Goal: Information Seeking & Learning: Understand process/instructions

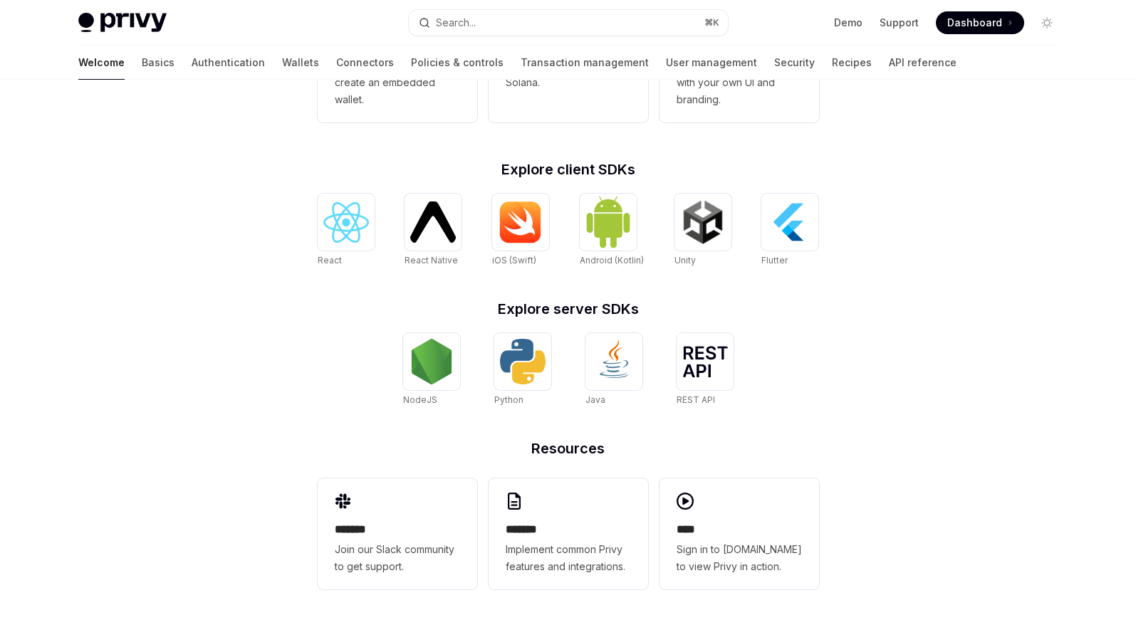
scroll to position [506, 0]
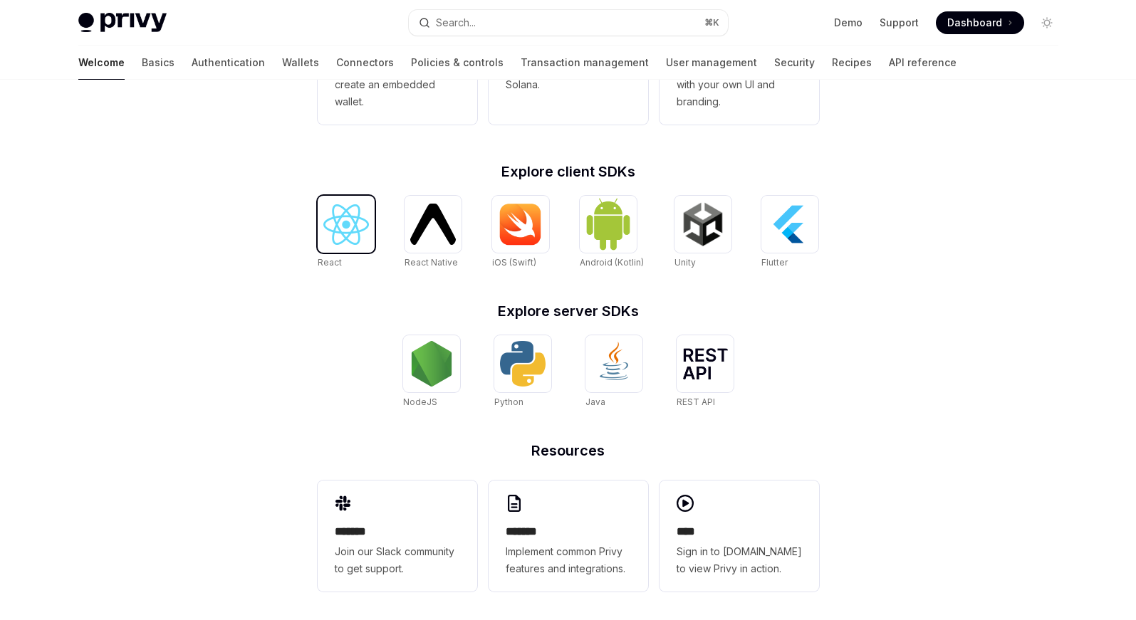
click at [350, 208] on img at bounding box center [346, 224] width 46 height 41
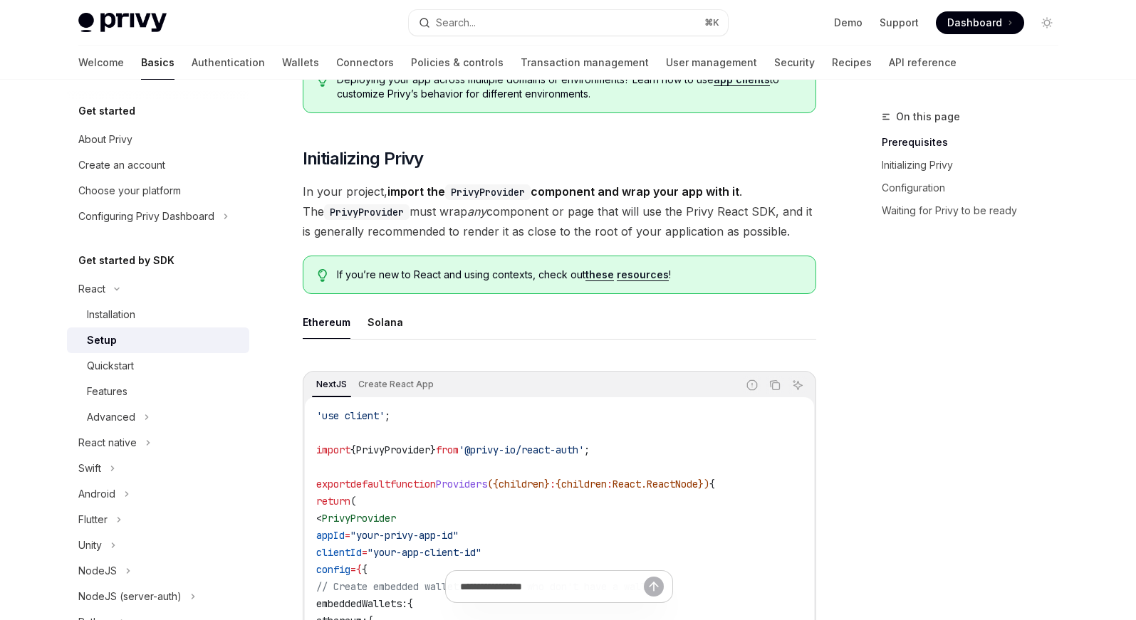
scroll to position [231, 0]
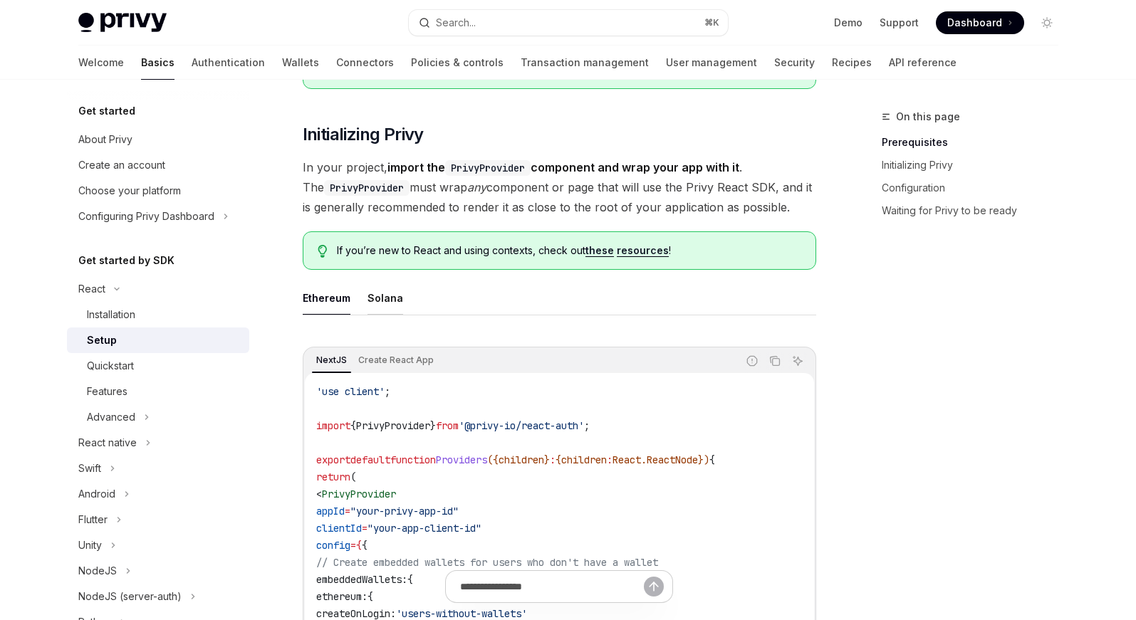
click at [385, 298] on button "Solana" at bounding box center [385, 297] width 36 height 33
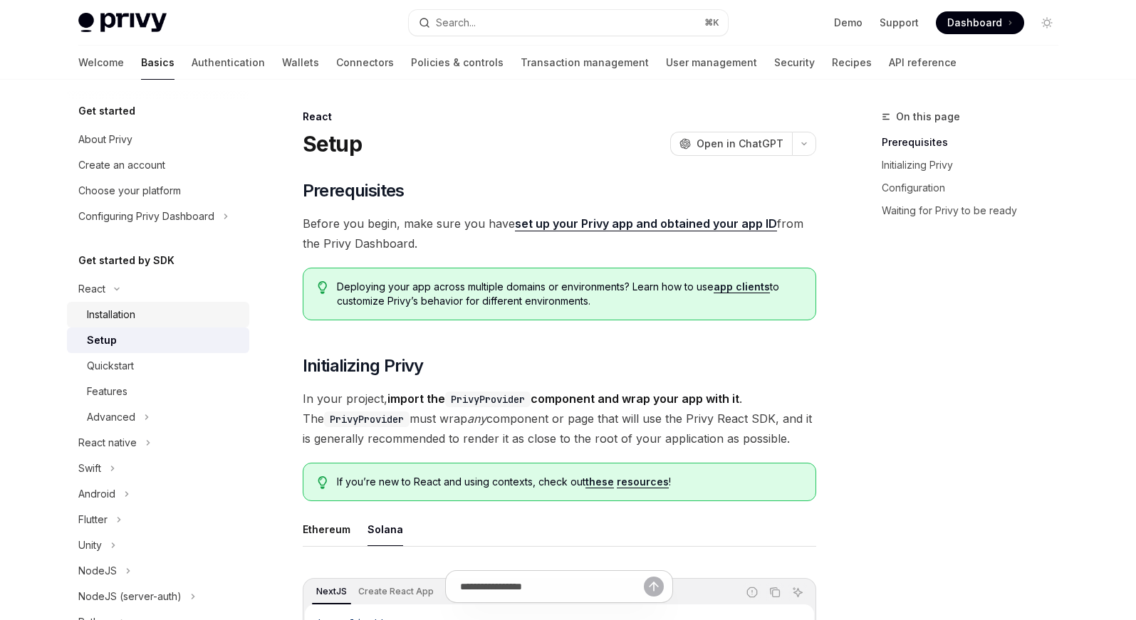
click at [120, 315] on div "Installation" at bounding box center [111, 314] width 48 height 17
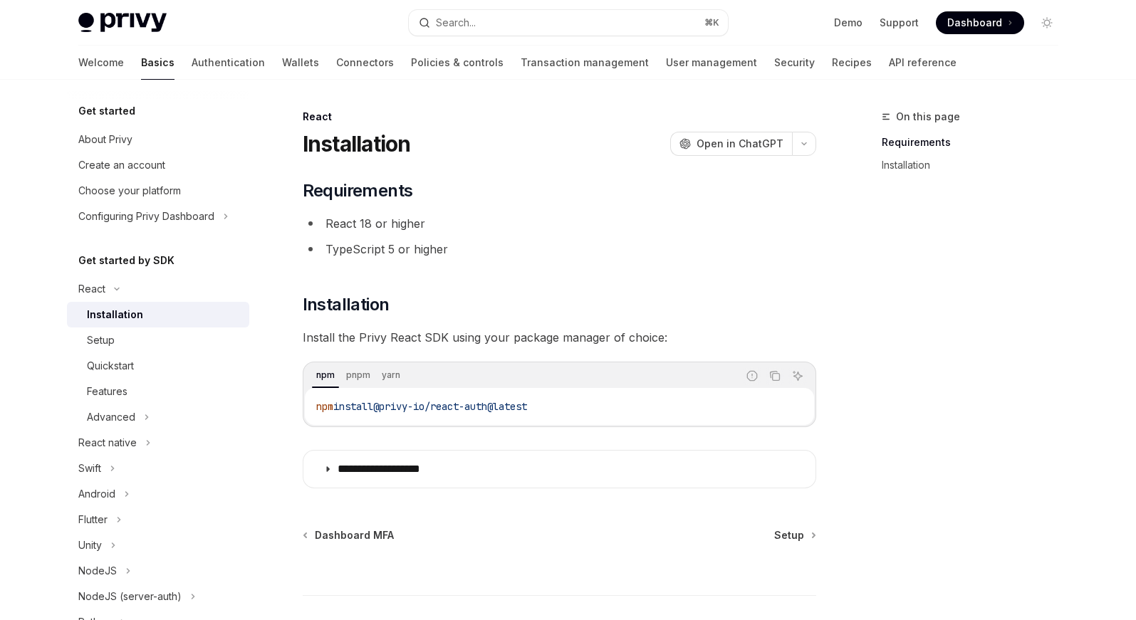
drag, startPoint x: 596, startPoint y: 414, endPoint x: 389, endPoint y: 411, distance: 207.3
click at [389, 411] on code "npm install @privy-io/react-auth@latest" at bounding box center [559, 406] width 486 height 17
copy span "@privy-io/react-auth@latest"
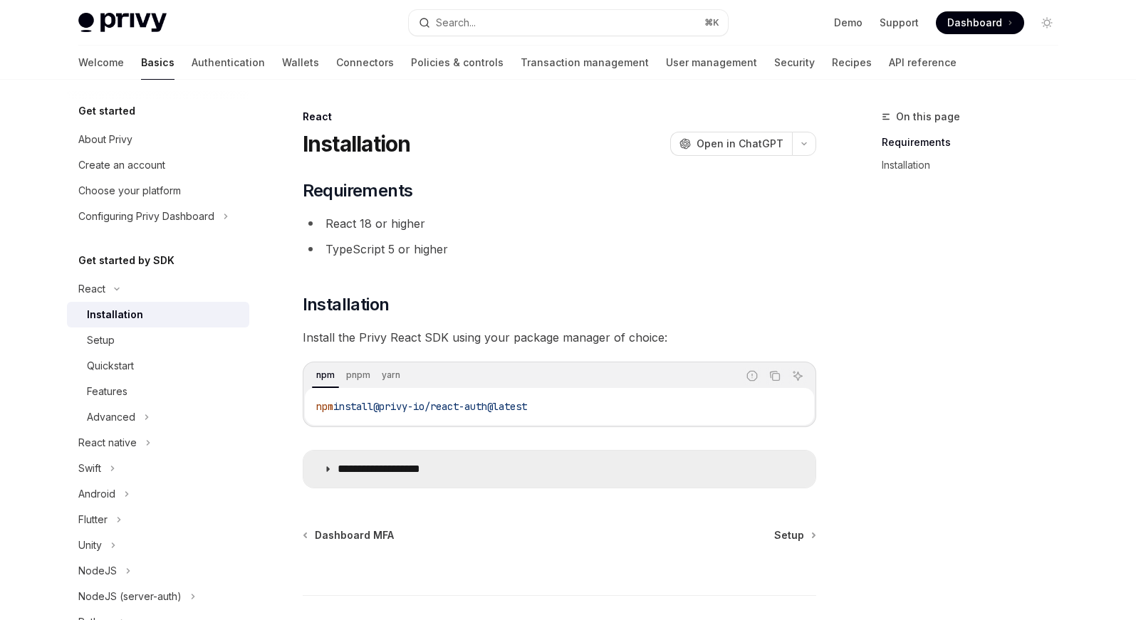
click at [471, 465] on summary "**********" at bounding box center [559, 469] width 512 height 37
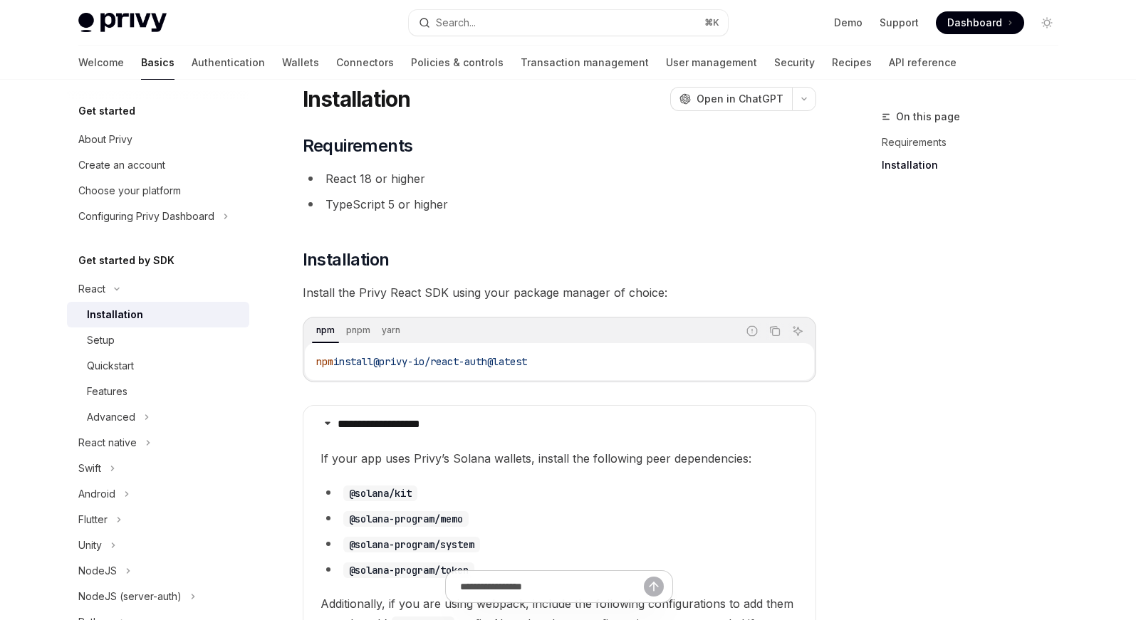
scroll to position [36, 0]
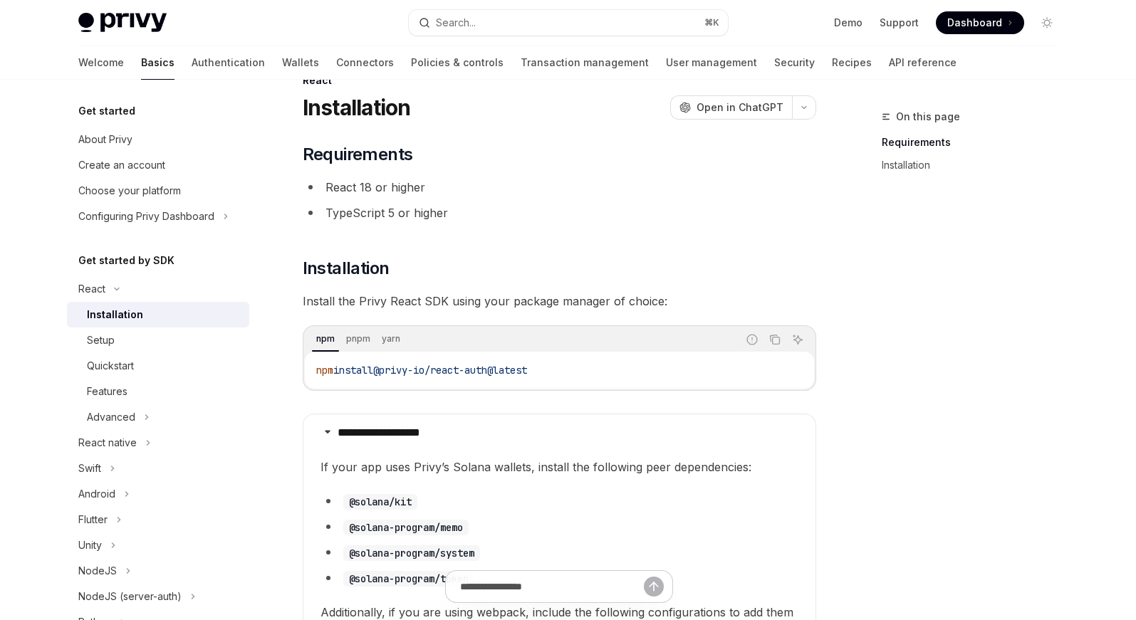
drag, startPoint x: 575, startPoint y: 372, endPoint x: 387, endPoint y: 375, distance: 188.0
click at [387, 375] on code "npm install @privy-io/react-auth@latest" at bounding box center [559, 370] width 486 height 17
copy span "@privy-io/react-auth@latest"
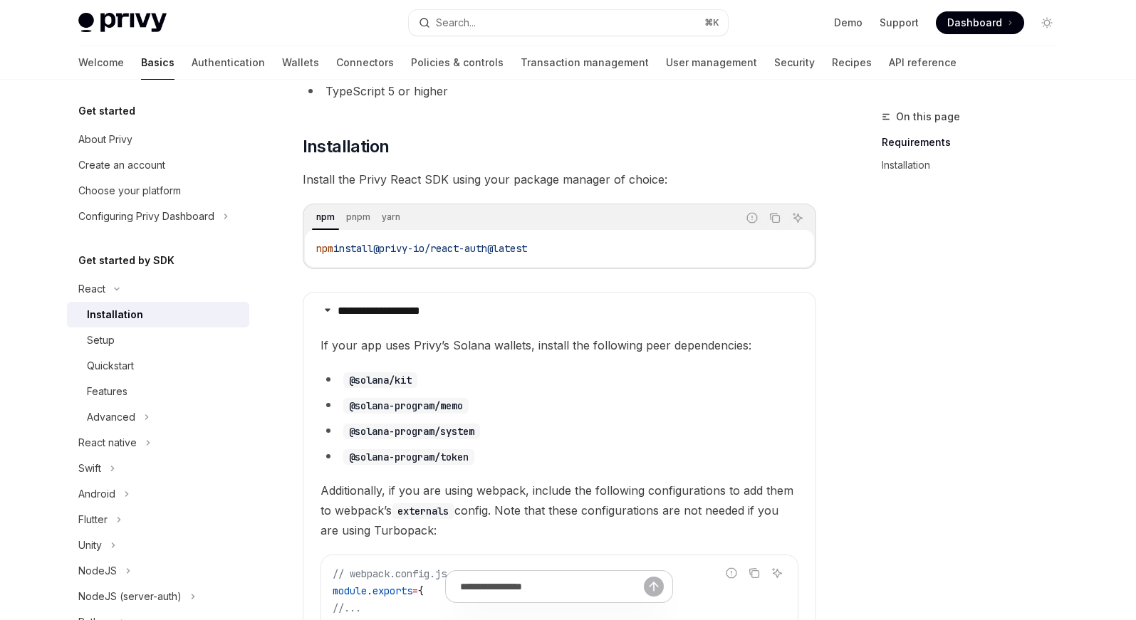
scroll to position [162, 0]
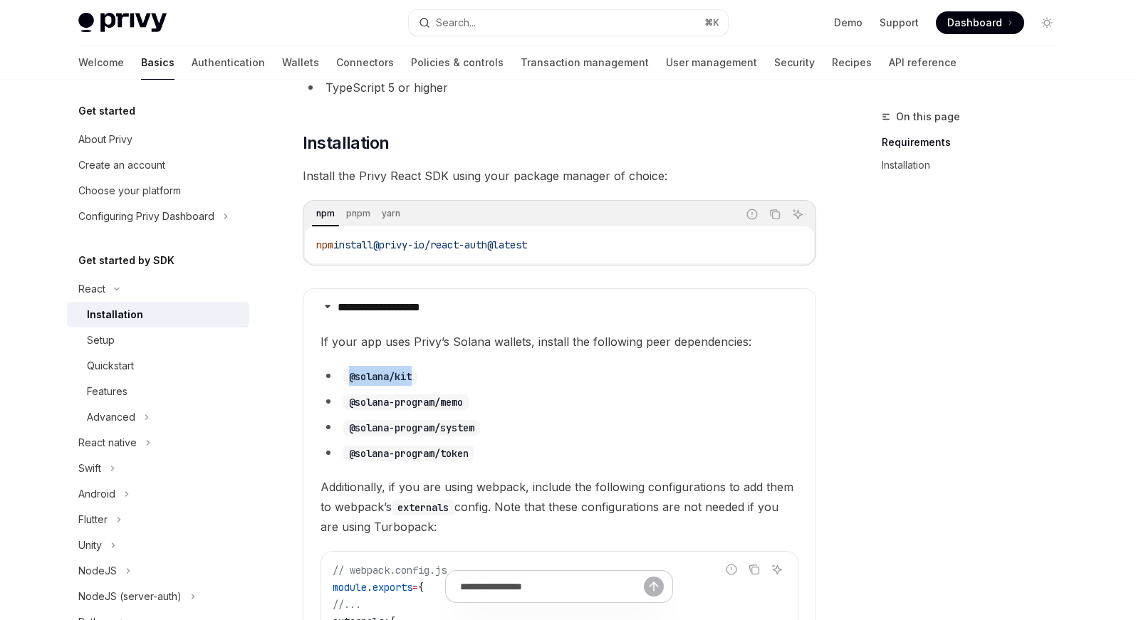
drag, startPoint x: 458, startPoint y: 372, endPoint x: 345, endPoint y: 368, distance: 112.6
click at [345, 368] on li "@solana/kit" at bounding box center [559, 376] width 478 height 20
copy code "@solana/kit"
drag, startPoint x: 488, startPoint y: 402, endPoint x: 349, endPoint y: 405, distance: 138.9
click at [349, 405] on li "@solana-program/memo" at bounding box center [559, 402] width 478 height 20
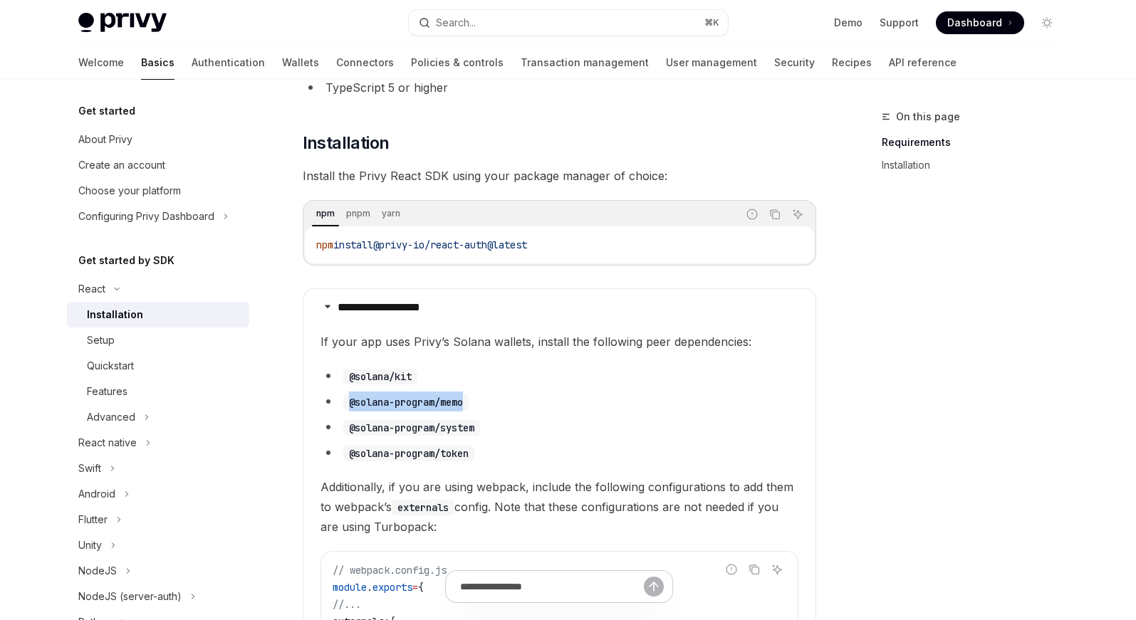
copy code "@solana-program/memo"
drag, startPoint x: 461, startPoint y: 425, endPoint x: 343, endPoint y: 431, distance: 118.3
click at [343, 431] on li "@solana-program/system" at bounding box center [559, 427] width 478 height 20
copy code "@solana-program/system"
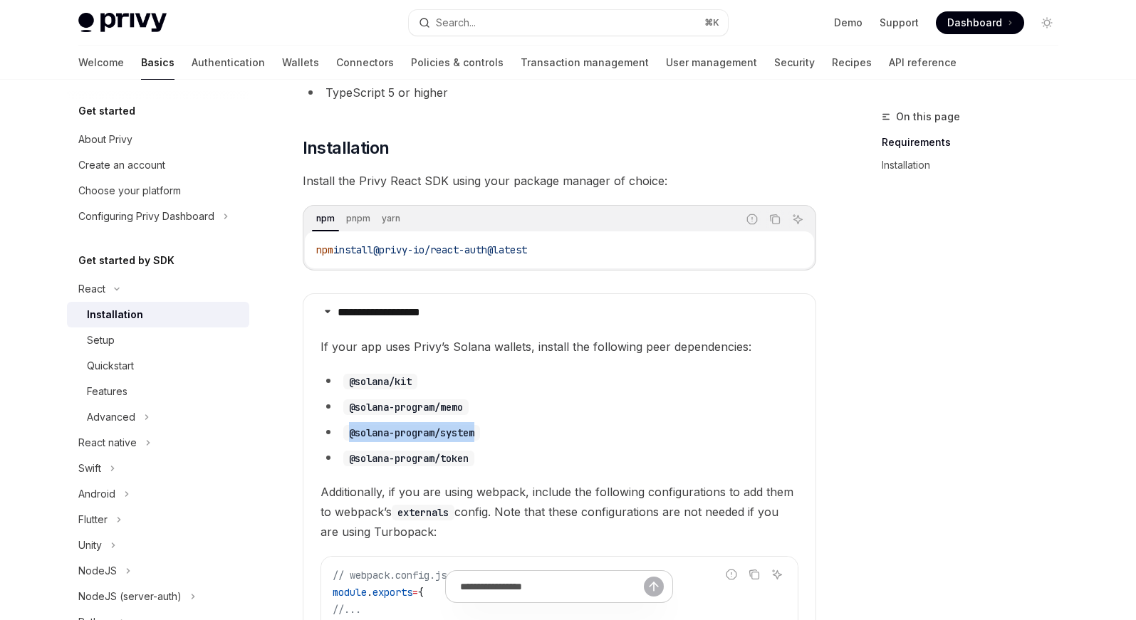
scroll to position [160, 0]
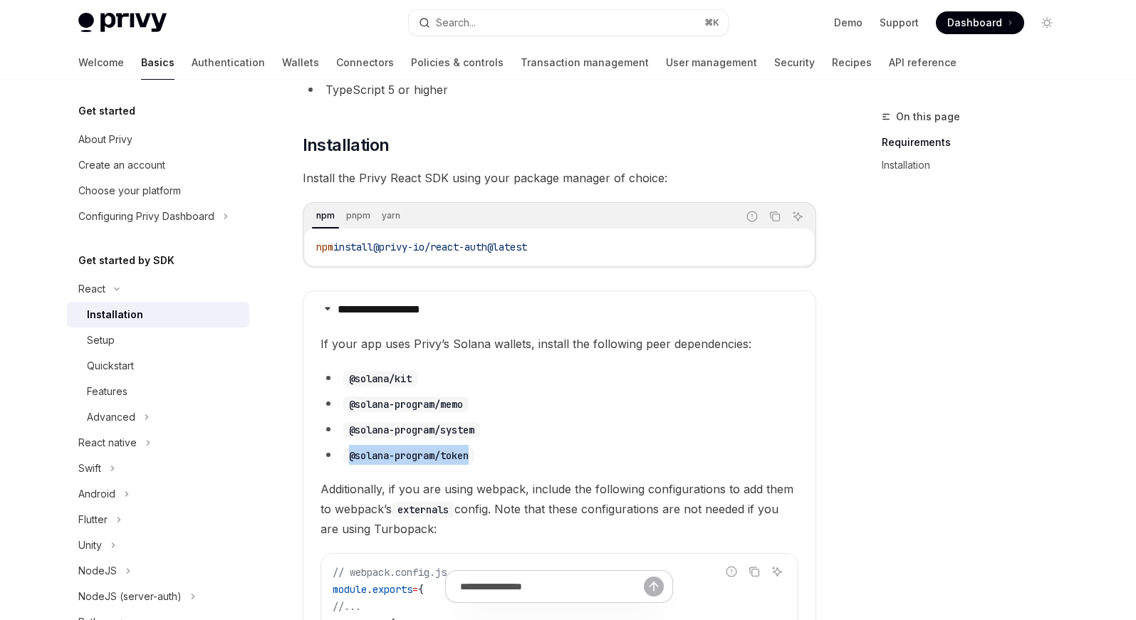
drag, startPoint x: 494, startPoint y: 456, endPoint x: 340, endPoint y: 456, distance: 154.5
click at [339, 456] on li "@solana-program/token" at bounding box center [559, 455] width 478 height 20
copy code "@solana-program/token"
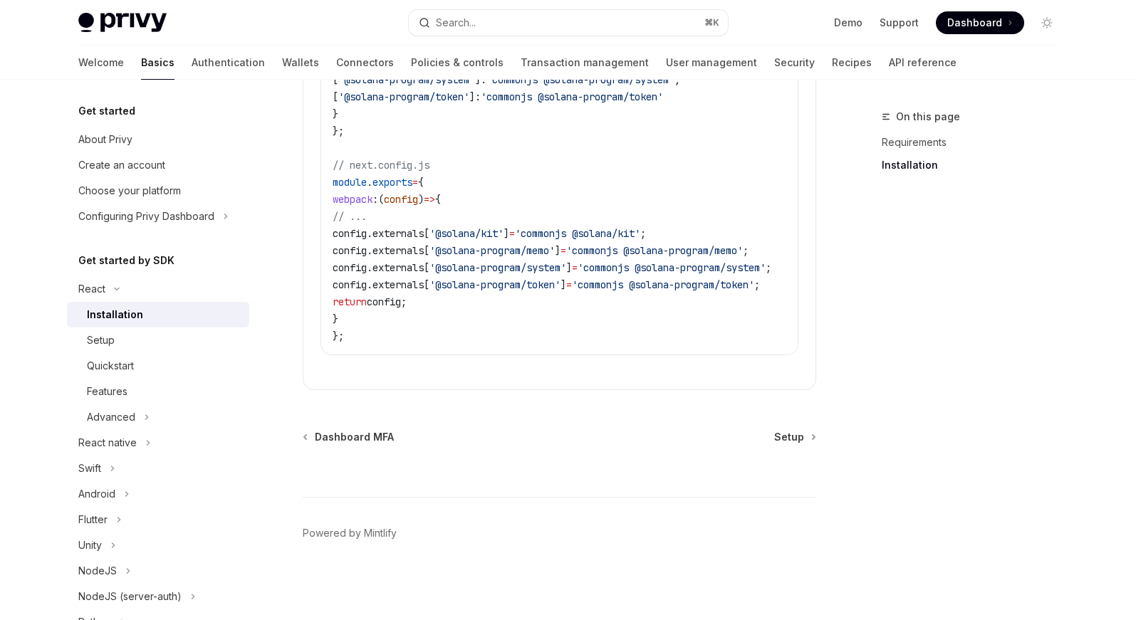
scroll to position [477, 0]
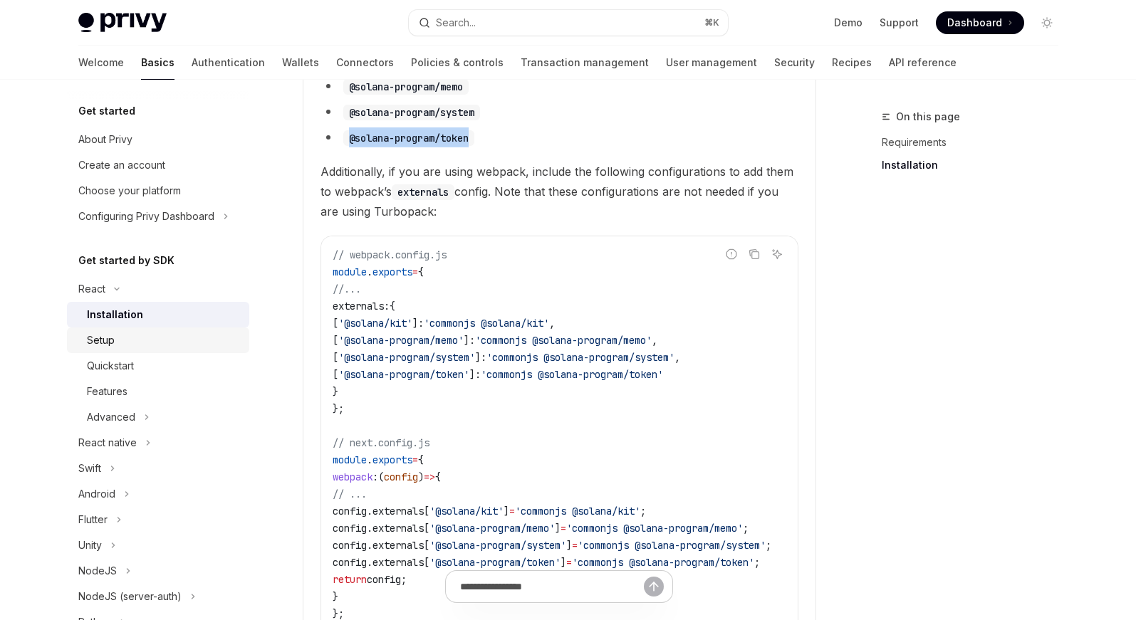
click at [120, 338] on div "Setup" at bounding box center [164, 340] width 154 height 17
type textarea "*"
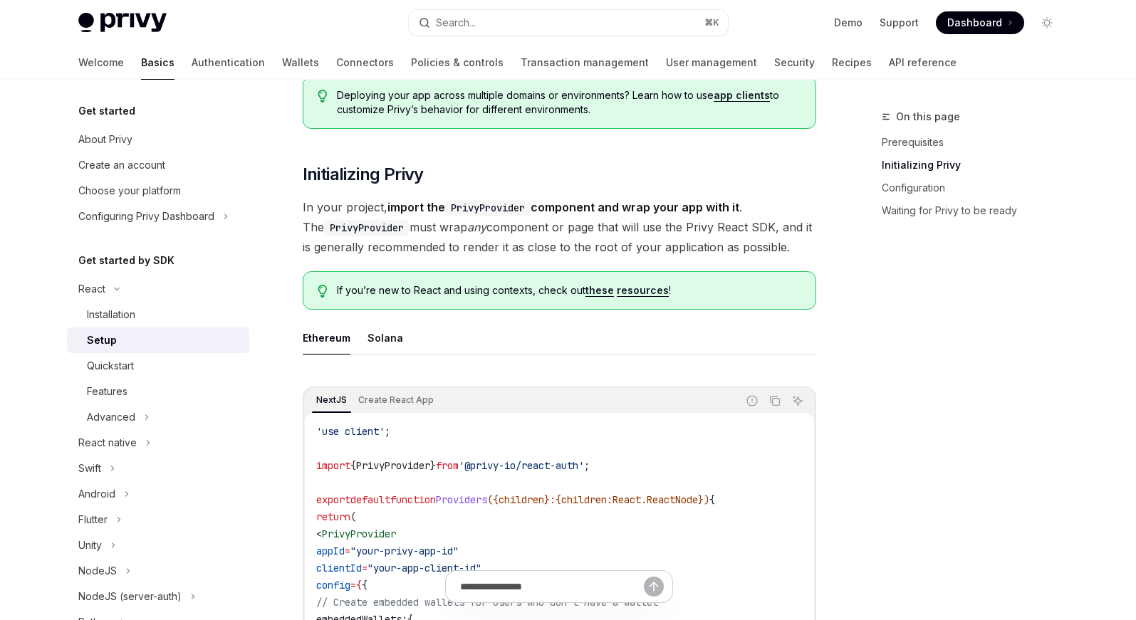
scroll to position [479, 0]
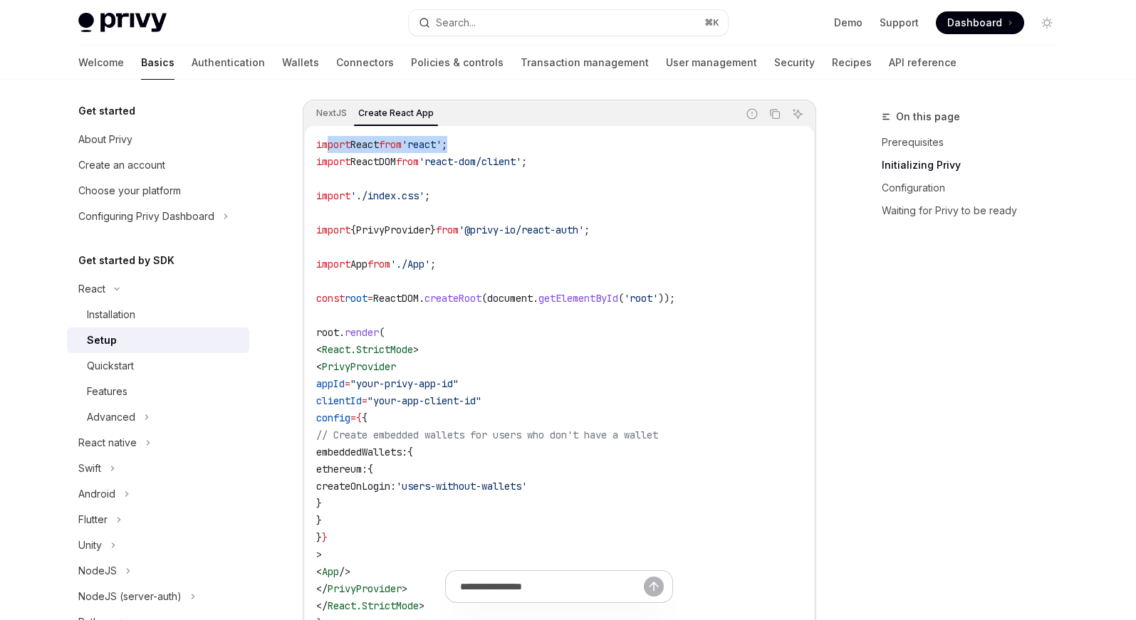
drag, startPoint x: 346, startPoint y: 146, endPoint x: 478, endPoint y: 152, distance: 131.9
click at [478, 152] on code "import React from 'react' ; import ReactDOM from 'react-dom/client' ; import '.…" at bounding box center [559, 384] width 486 height 496
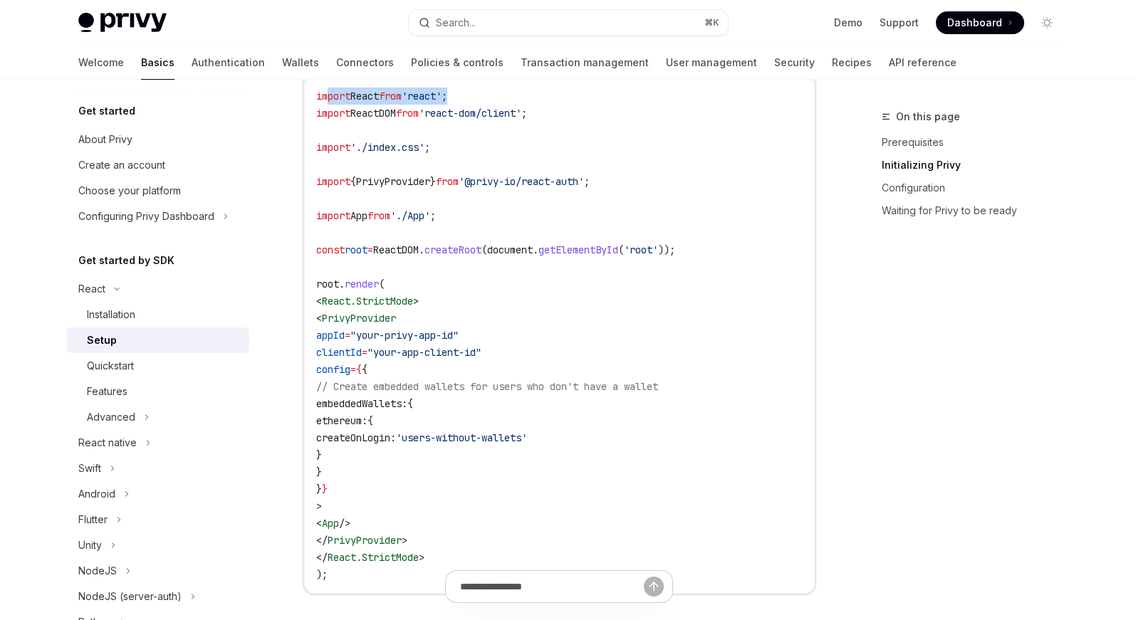
scroll to position [550, 0]
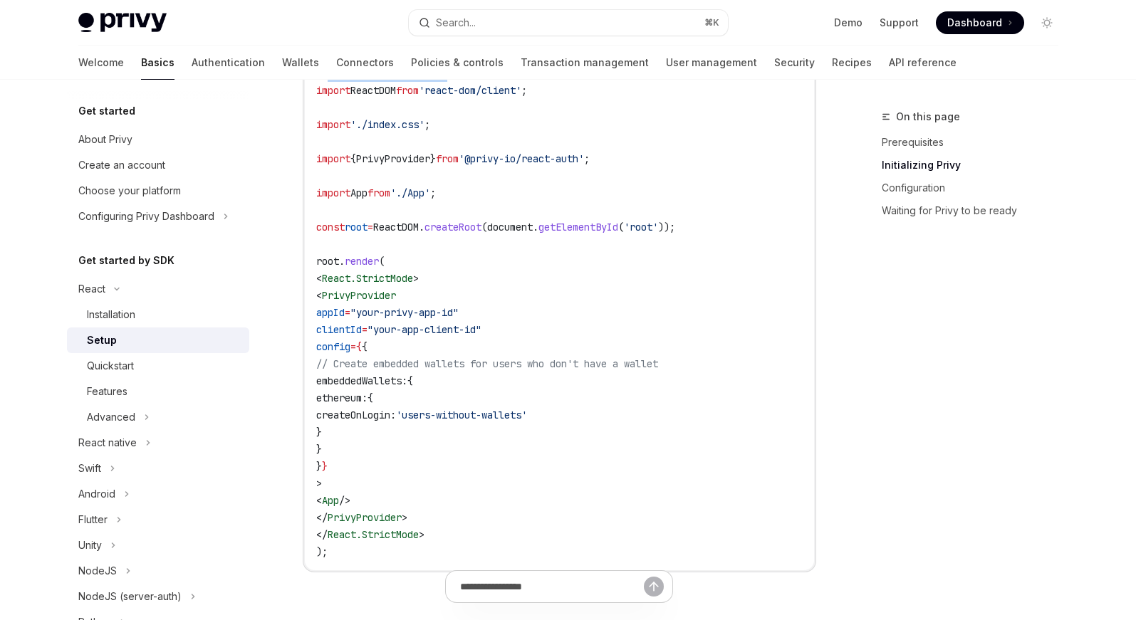
drag, startPoint x: 366, startPoint y: 485, endPoint x: 310, endPoint y: 298, distance: 194.9
click at [310, 298] on div "import React from 'react' ; import ReactDOM from 'react-dom/client' ; import '.…" at bounding box center [559, 313] width 509 height 516
copy code "< PrivyProvider appId = "your-privy-app-id" clientId = "your-app-client-id" con…"
drag, startPoint x: 463, startPoint y: 516, endPoint x: 324, endPoint y: 515, distance: 138.9
click at [324, 515] on code "import React from 'react' ; import ReactDOM from 'react-dom/client' ; import '.…" at bounding box center [559, 313] width 486 height 496
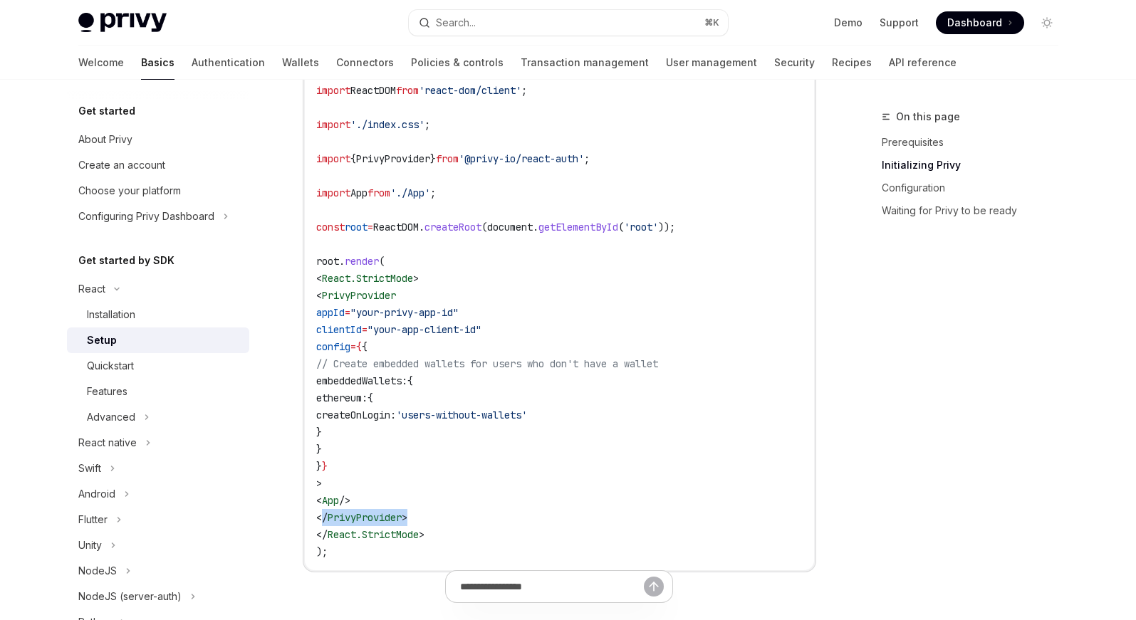
copy span "</ PrivyProvider >"
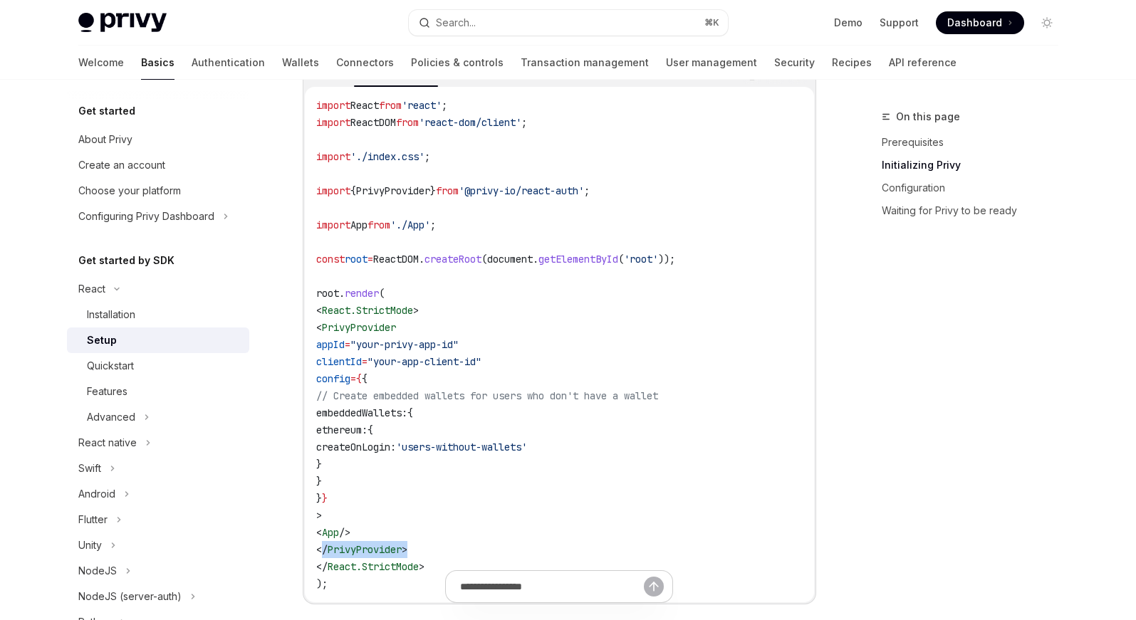
scroll to position [516, 0]
drag, startPoint x: 671, startPoint y: 200, endPoint x: 314, endPoint y: 192, distance: 356.9
click at [314, 192] on div "import React from 'react' ; import ReactDOM from 'react-dom/client' ; import '.…" at bounding box center [559, 347] width 509 height 516
copy span "import { PrivyProvider } from '@privy-io/react-auth' ;"
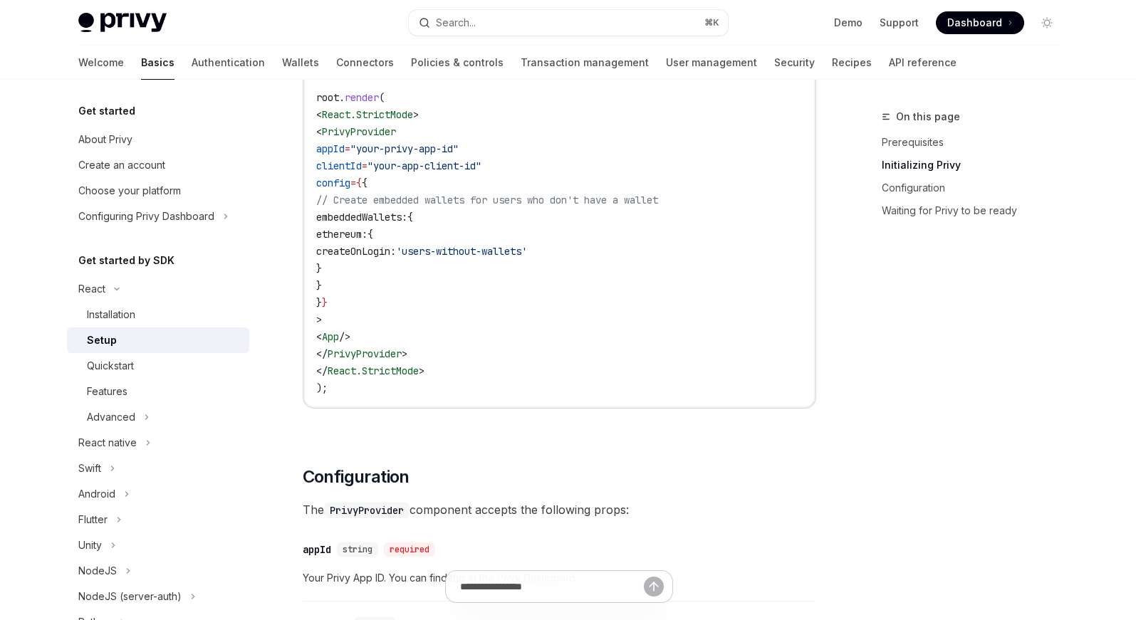
scroll to position [711, 0]
drag, startPoint x: 651, startPoint y: 252, endPoint x: 392, endPoint y: 254, distance: 259.2
click at [392, 254] on code "import React from 'react' ; import ReactDOM from 'react-dom/client' ; import '.…" at bounding box center [559, 152] width 486 height 496
click at [491, 264] on code "import React from 'react' ; import ReactDOM from 'react-dom/client' ; import '.…" at bounding box center [559, 152] width 486 height 496
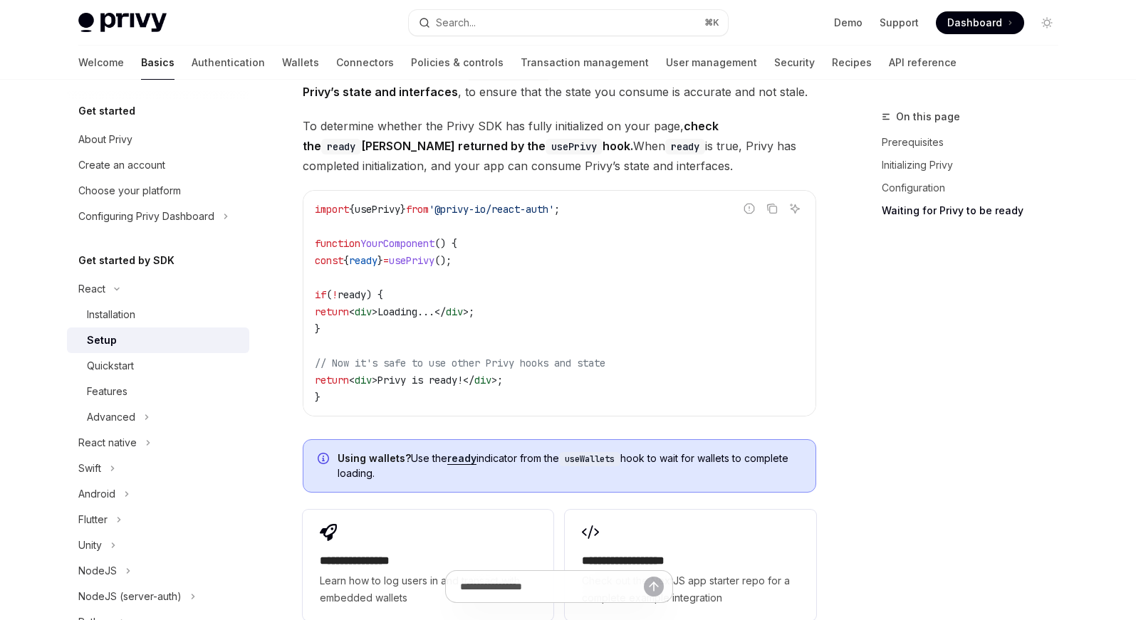
scroll to position [1614, 0]
